Goal: Check status: Check status

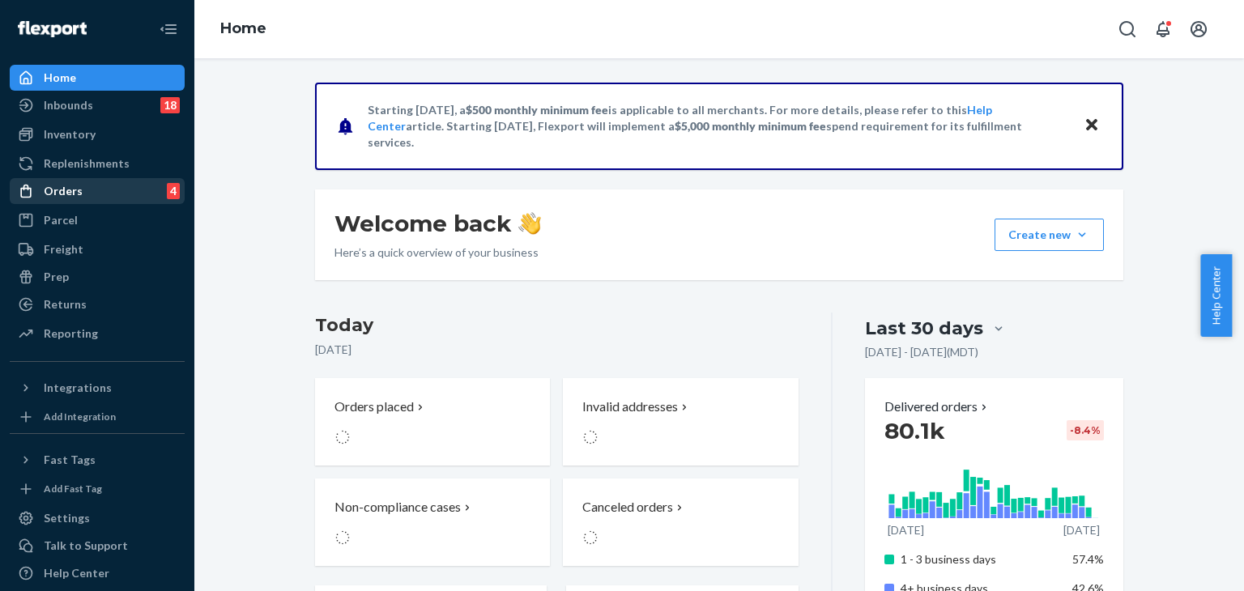
click at [109, 201] on div "Orders 4" at bounding box center [97, 191] width 172 height 23
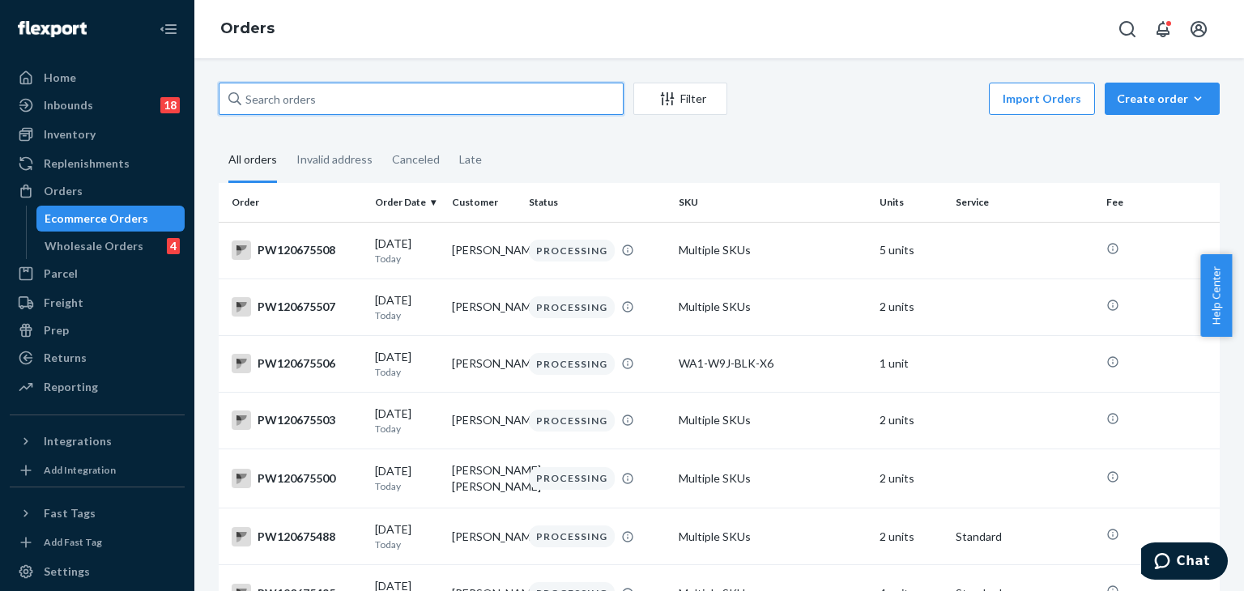
paste input "pw120620276"
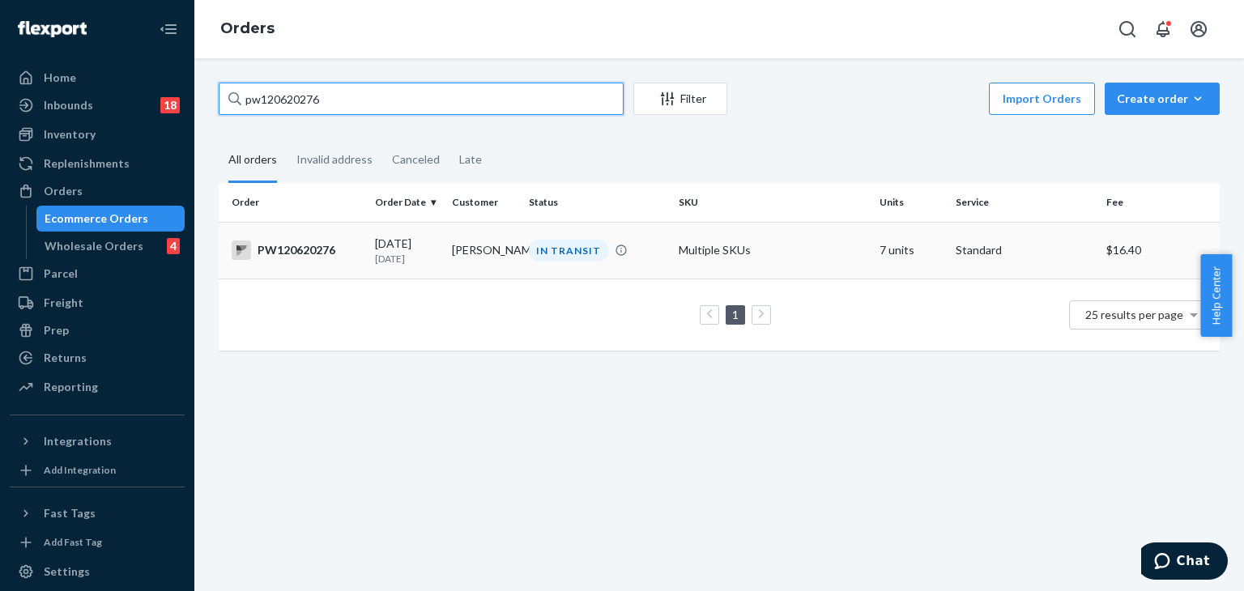
type input "pw120620276"
click at [646, 245] on div "IN TRANSIT" at bounding box center [597, 251] width 143 height 22
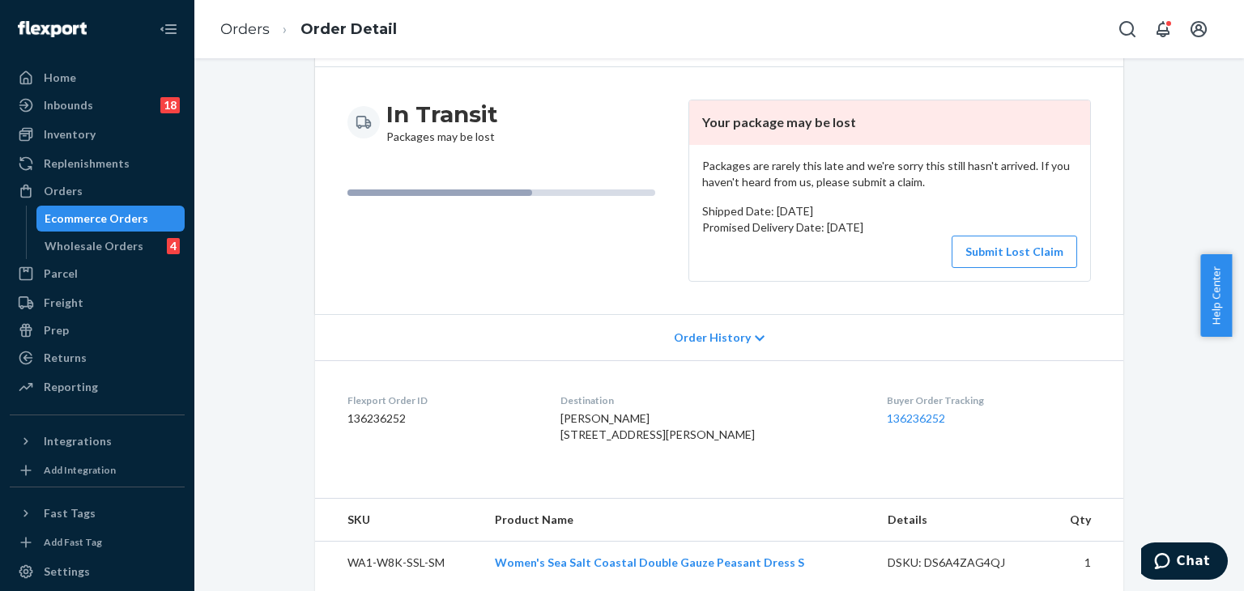
scroll to position [162, 0]
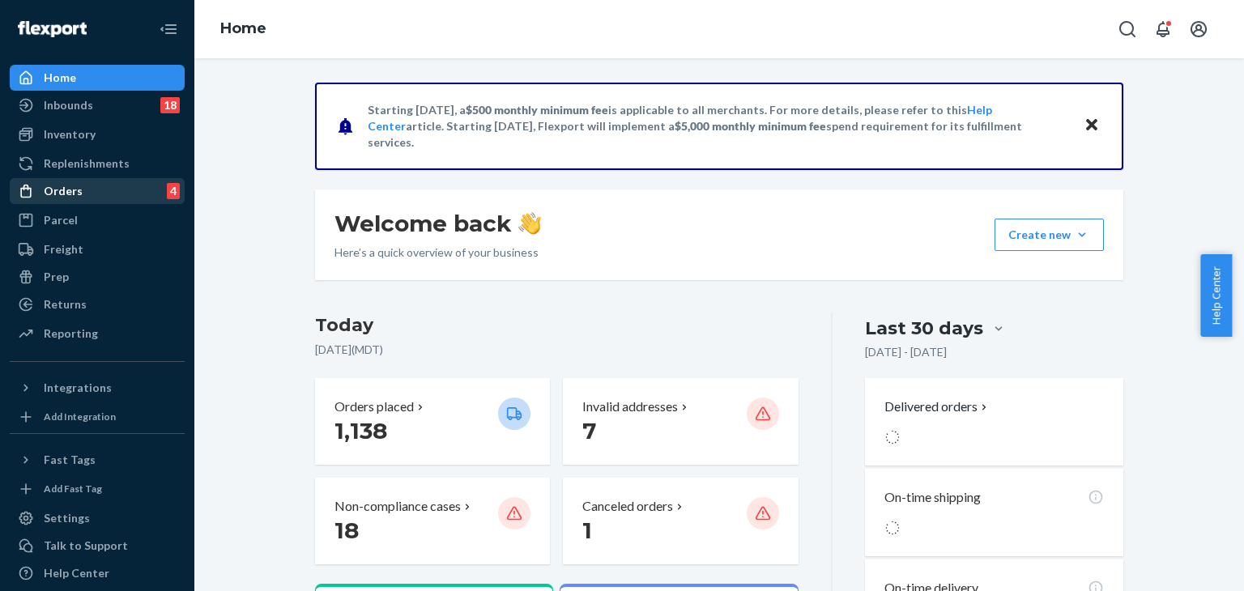
click at [71, 189] on div "Orders" at bounding box center [63, 191] width 39 height 16
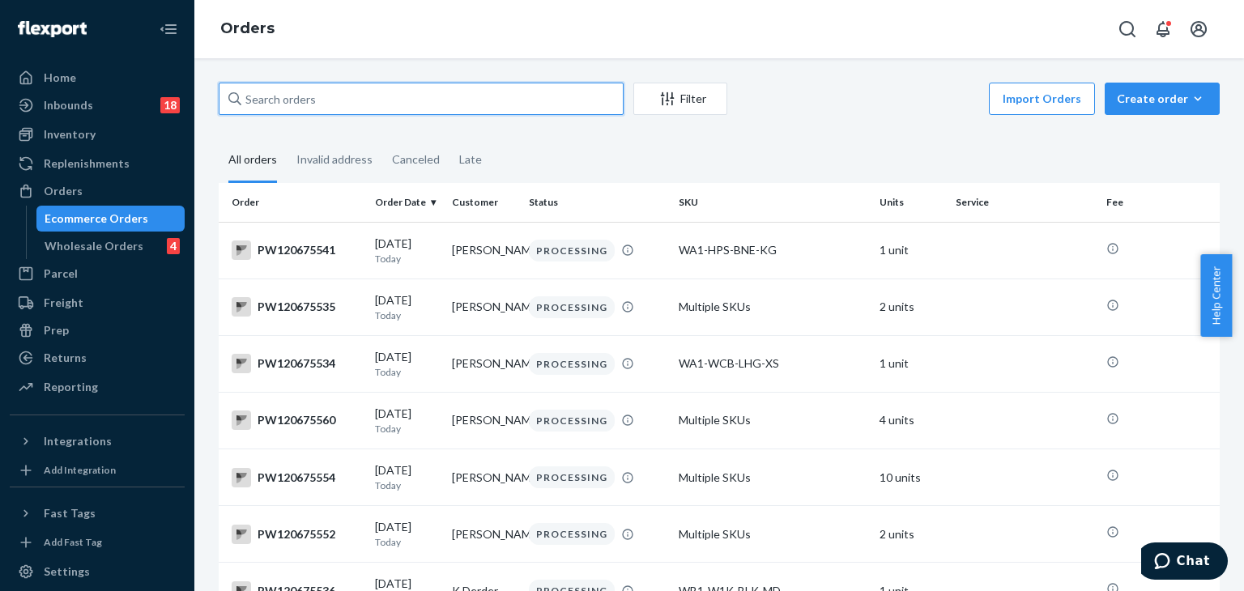
paste input "pw120643095"
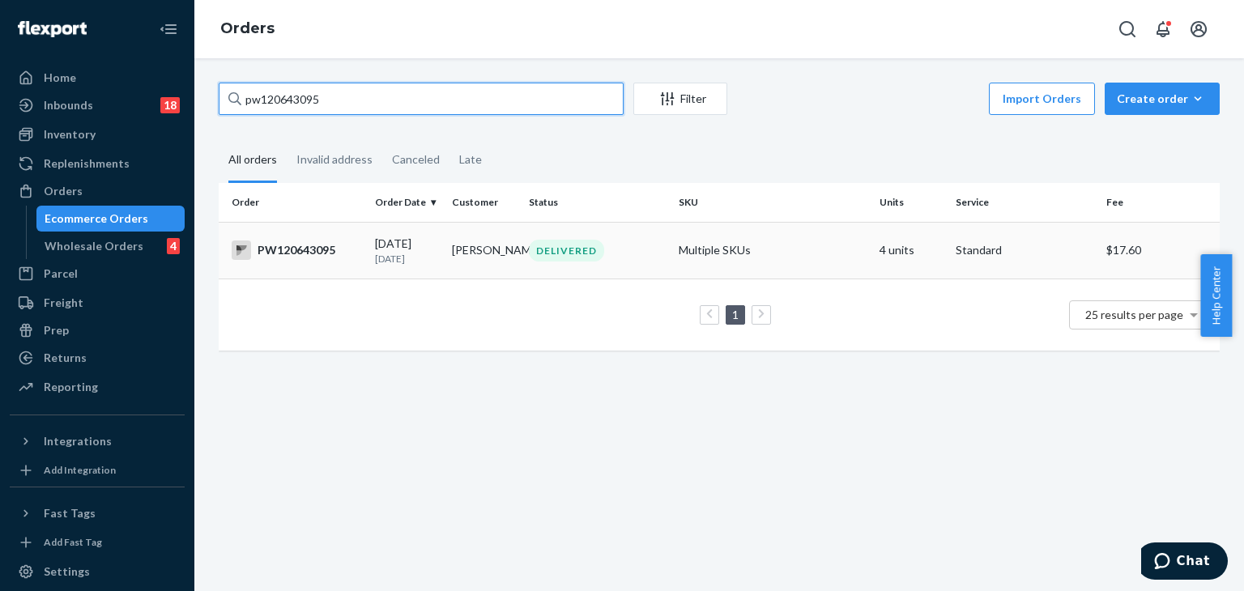
type input "pw120643095"
click at [533, 259] on div "DELIVERED" at bounding box center [566, 251] width 75 height 22
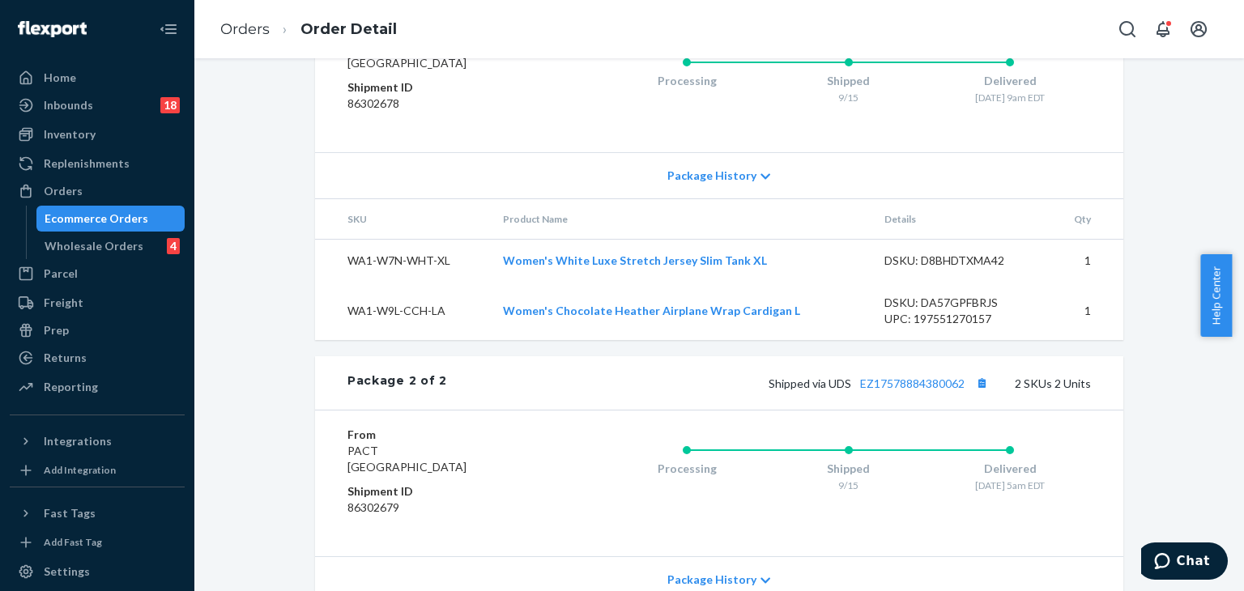
scroll to position [859, 0]
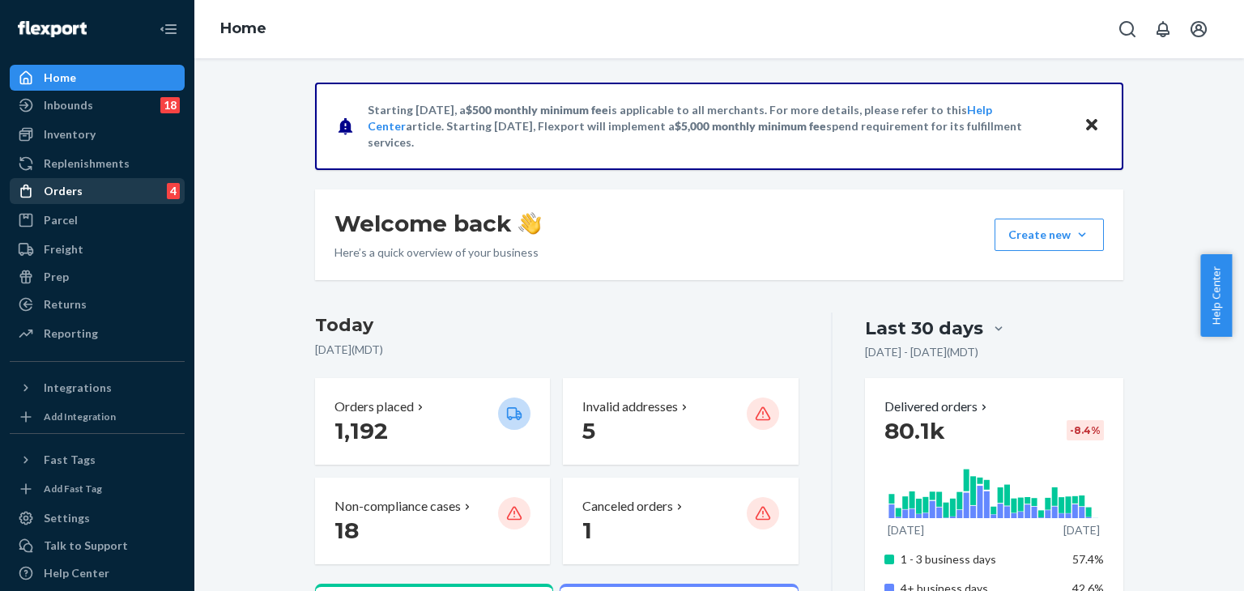
click at [87, 192] on div "Orders 4" at bounding box center [97, 191] width 172 height 23
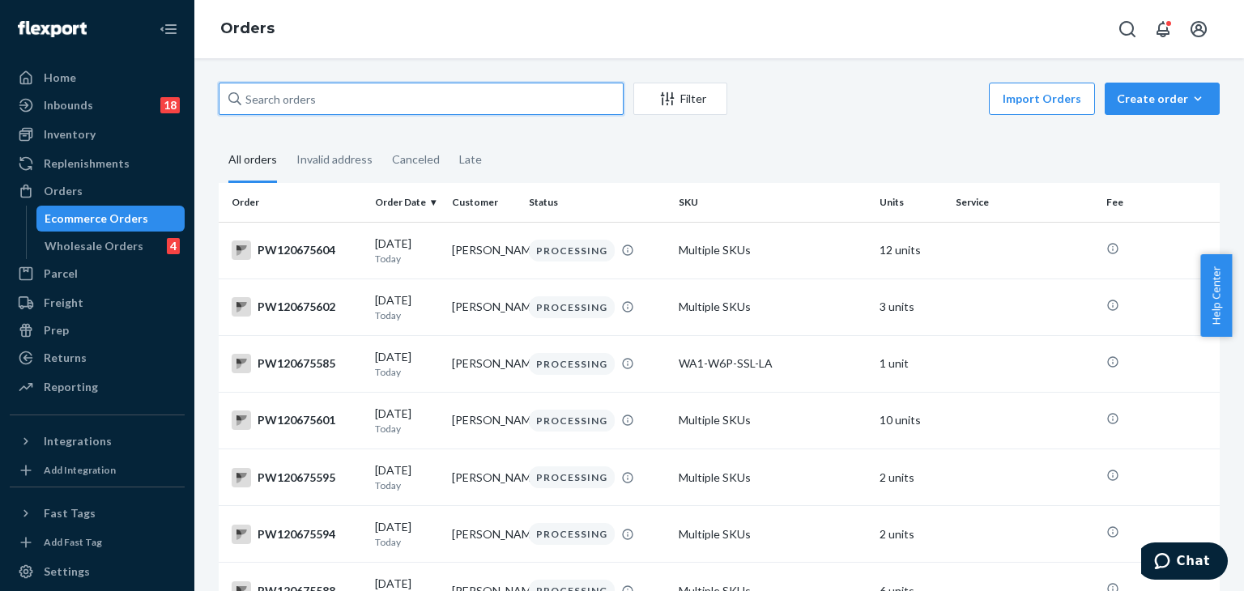
paste input "PW120675736"
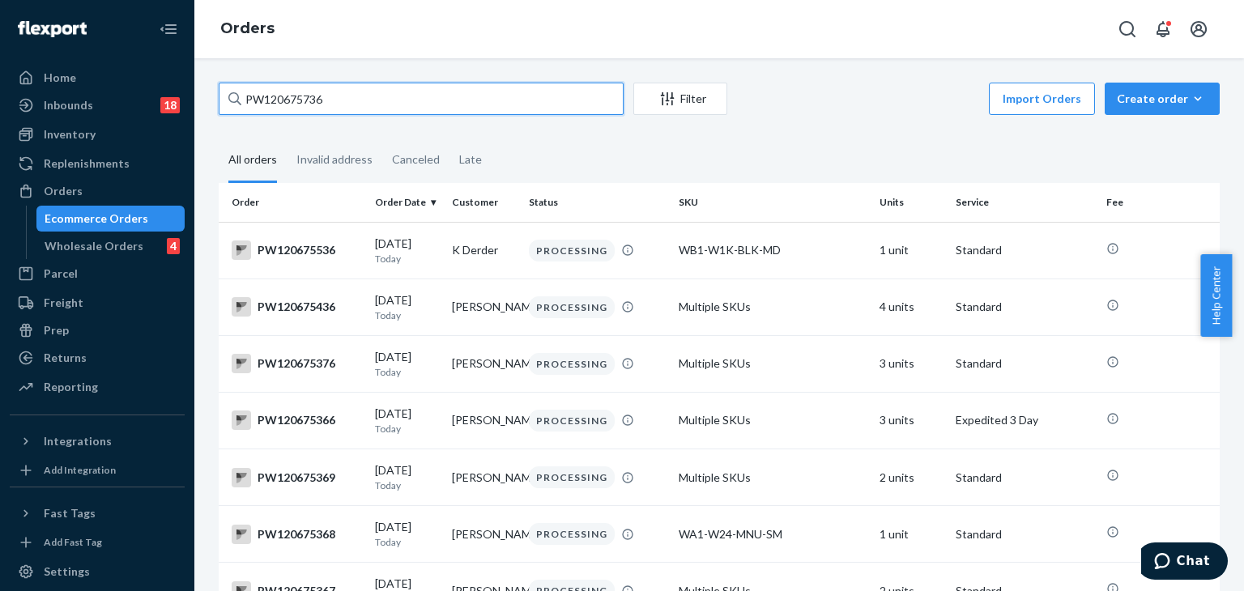
type input "PW120675736"
